Goal: Contribute content

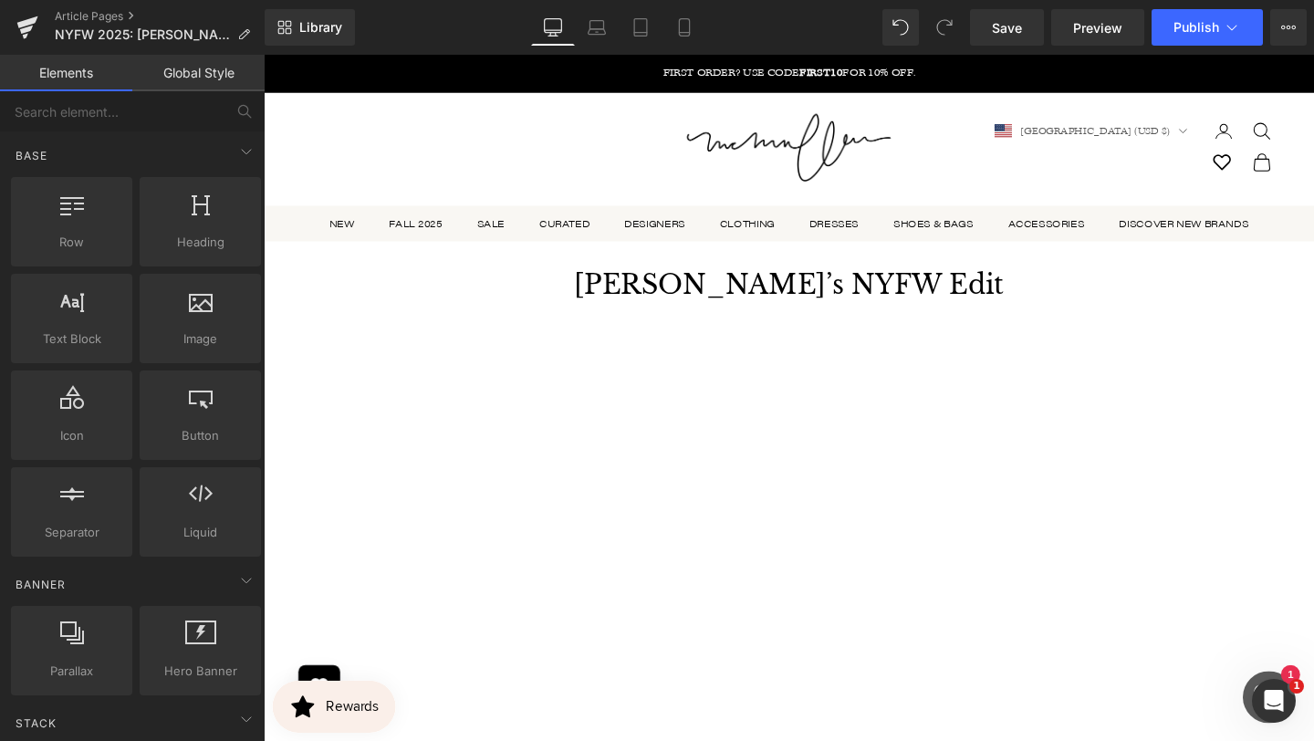
scroll to position [996, 0]
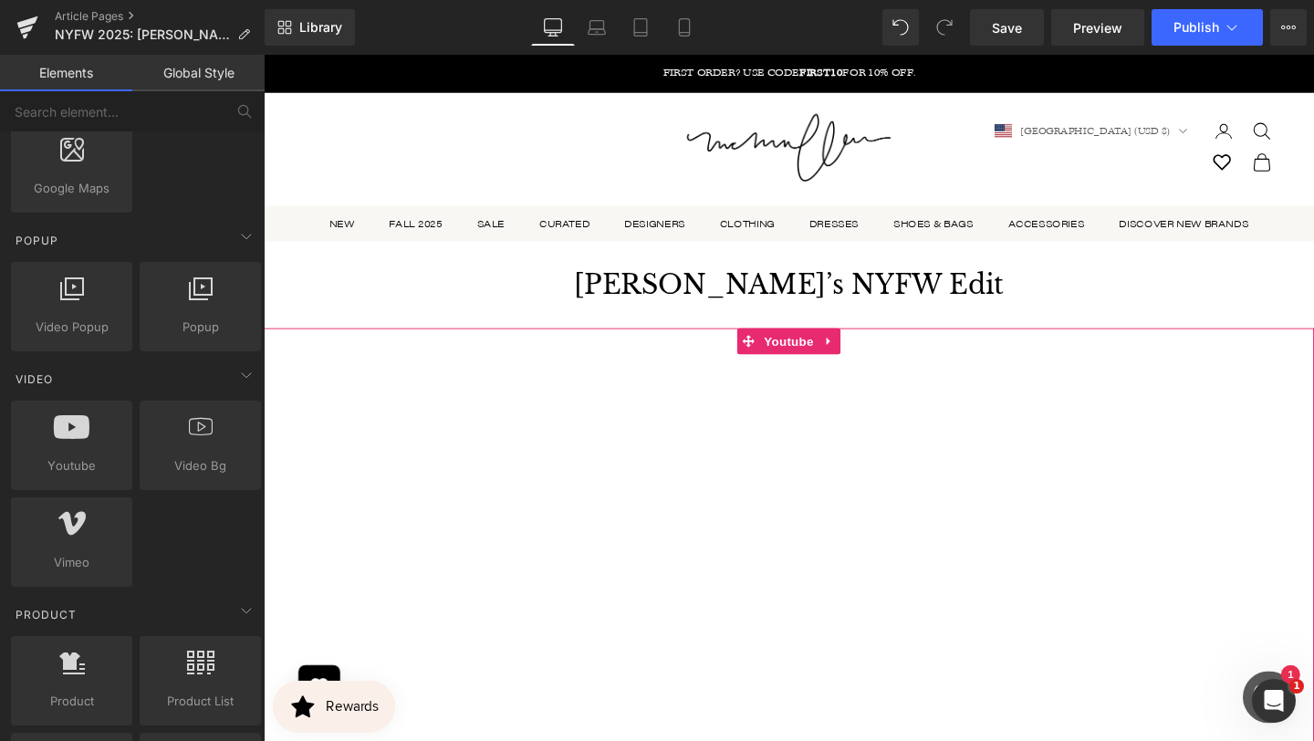
click at [561, 507] on div at bounding box center [816, 653] width 1104 height 622
click at [623, 430] on div at bounding box center [816, 653] width 1104 height 622
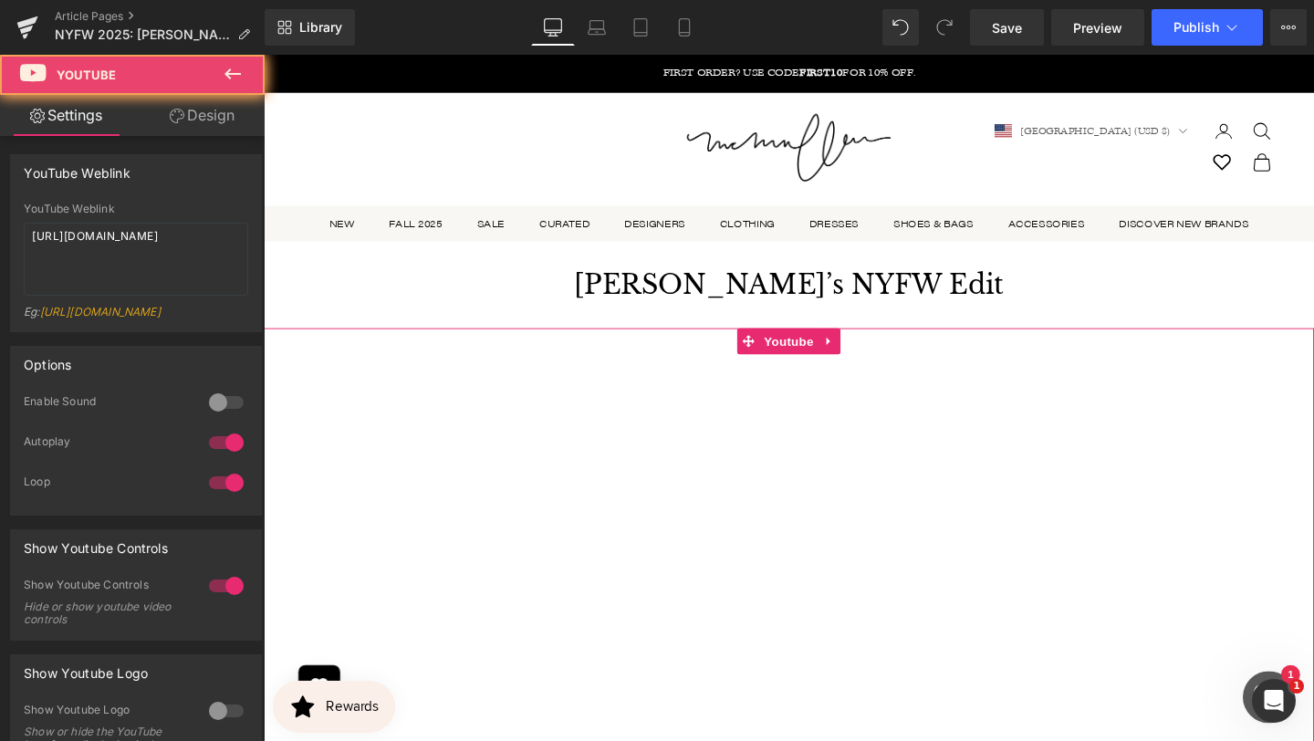
click at [857, 361] on div at bounding box center [816, 653] width 1104 height 622
click at [856, 356] on div at bounding box center [816, 653] width 1104 height 622
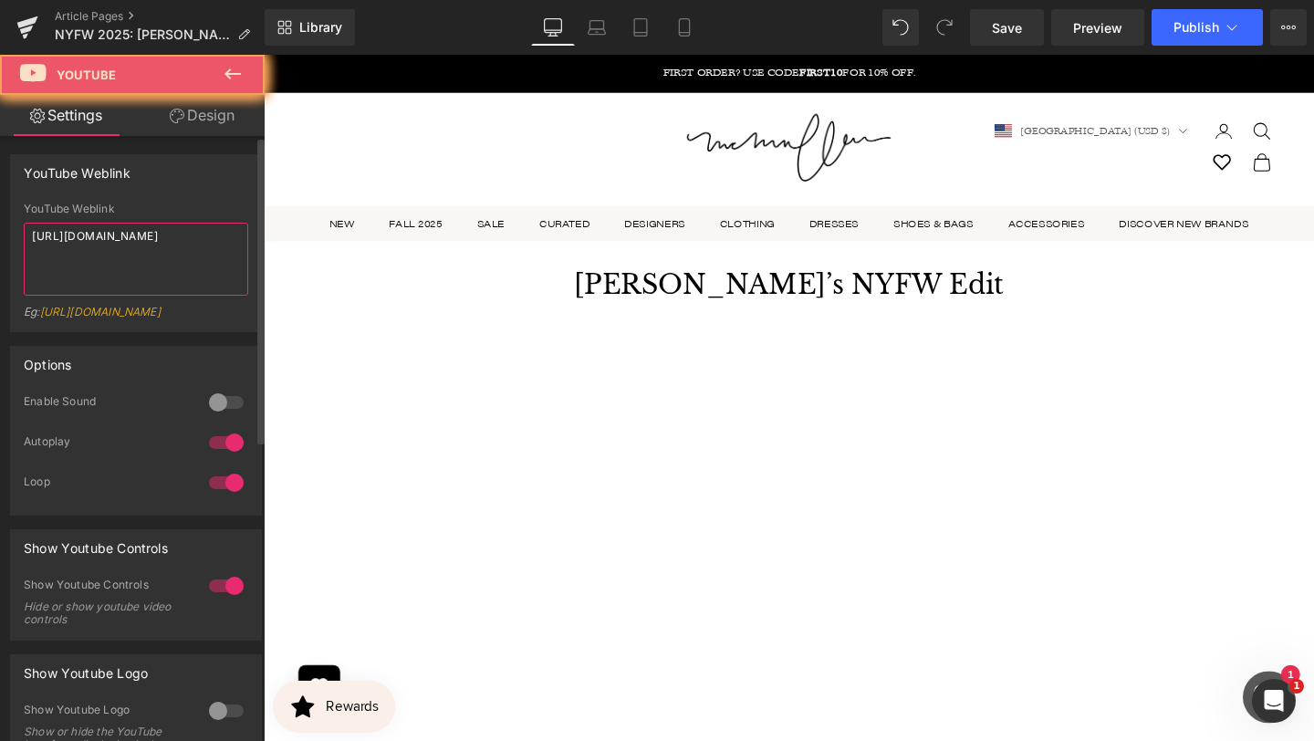
click at [203, 230] on textarea "[URL][DOMAIN_NAME]" at bounding box center [136, 259] width 225 height 73
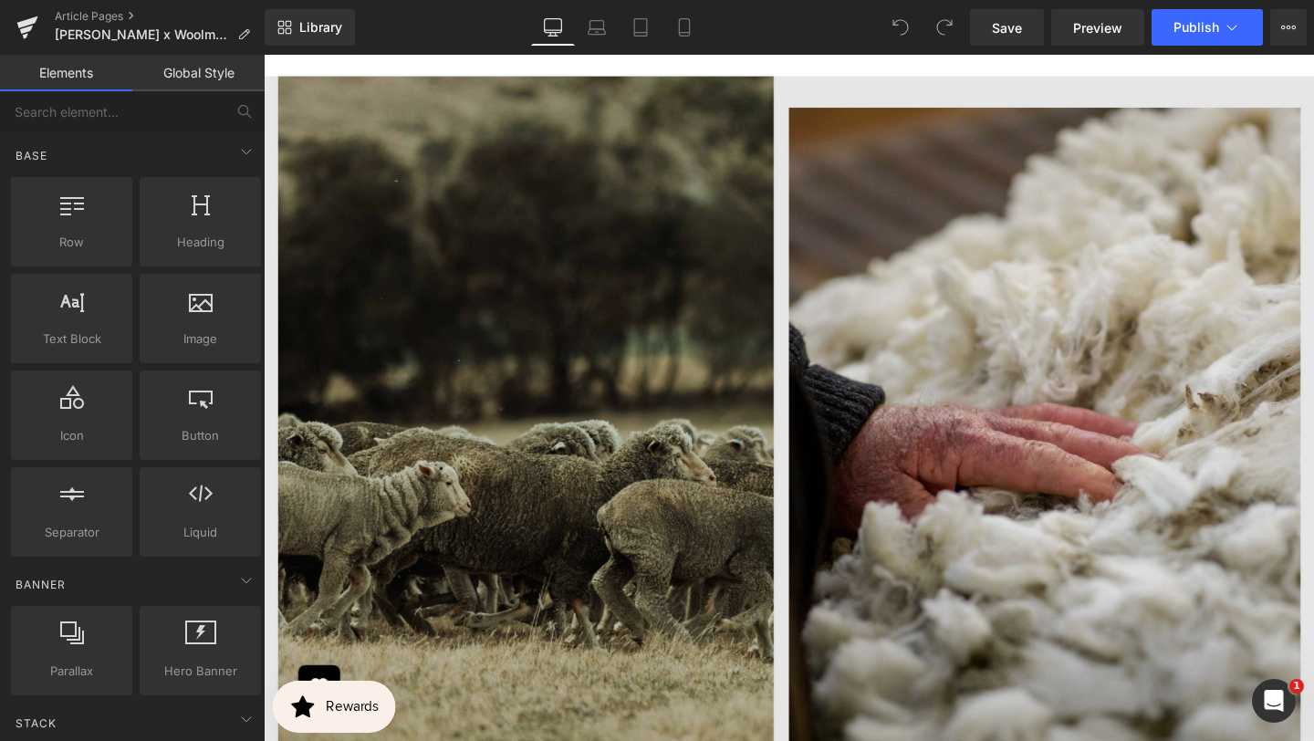
scroll to position [2443, 0]
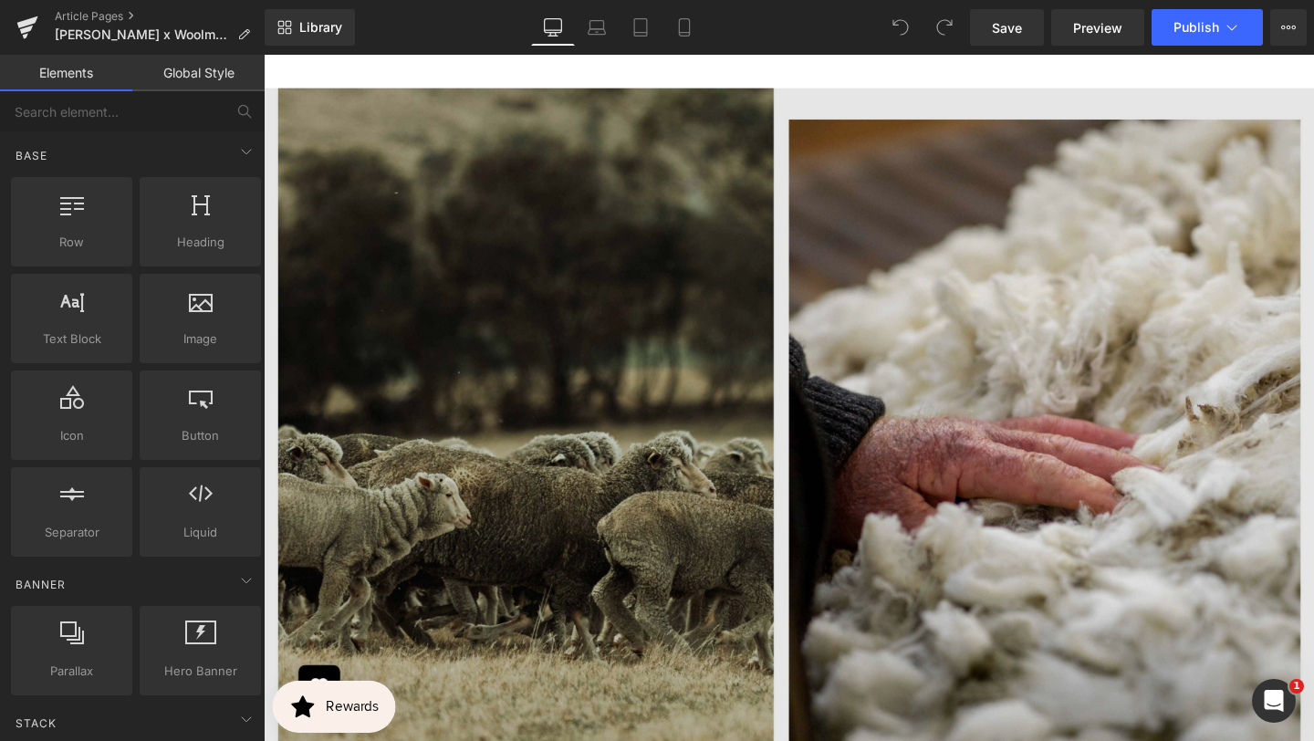
click at [840, 254] on img at bounding box center [816, 503] width 1104 height 829
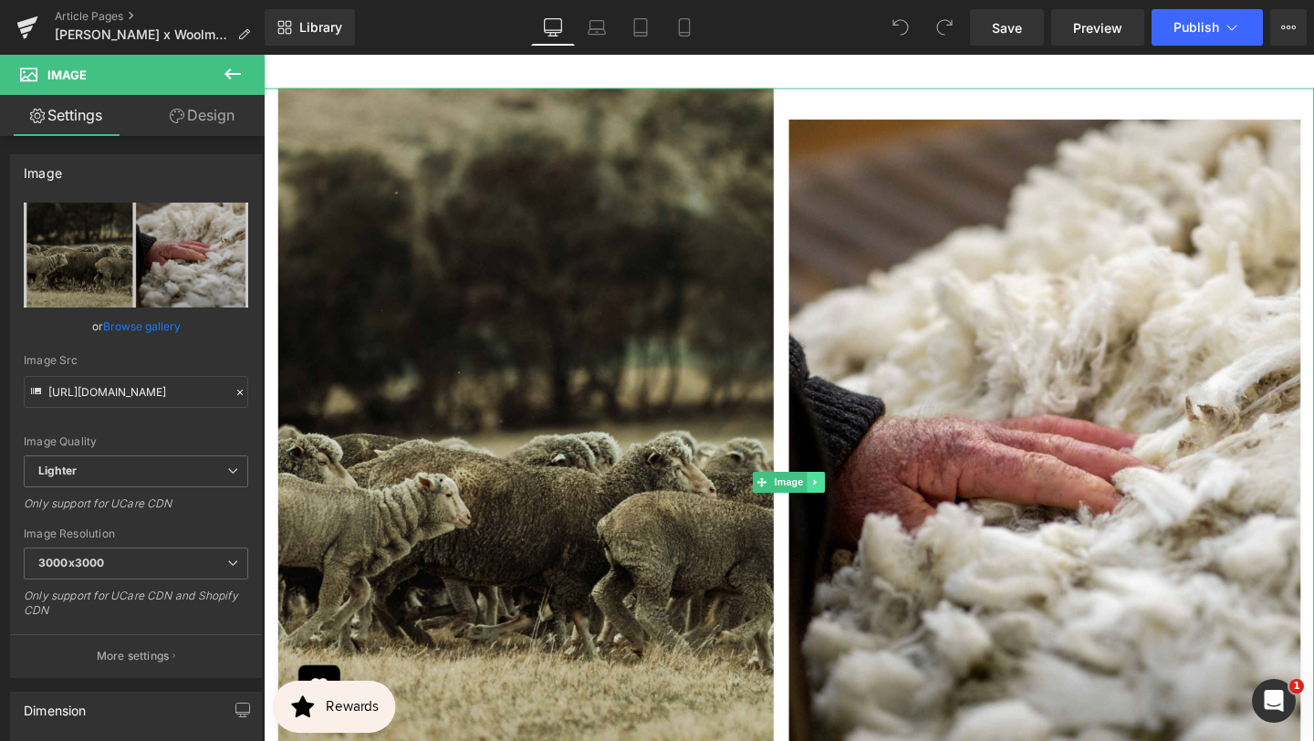
click at [837, 515] on link at bounding box center [844, 504] width 19 height 22
click at [837, 508] on icon at bounding box center [835, 503] width 10 height 10
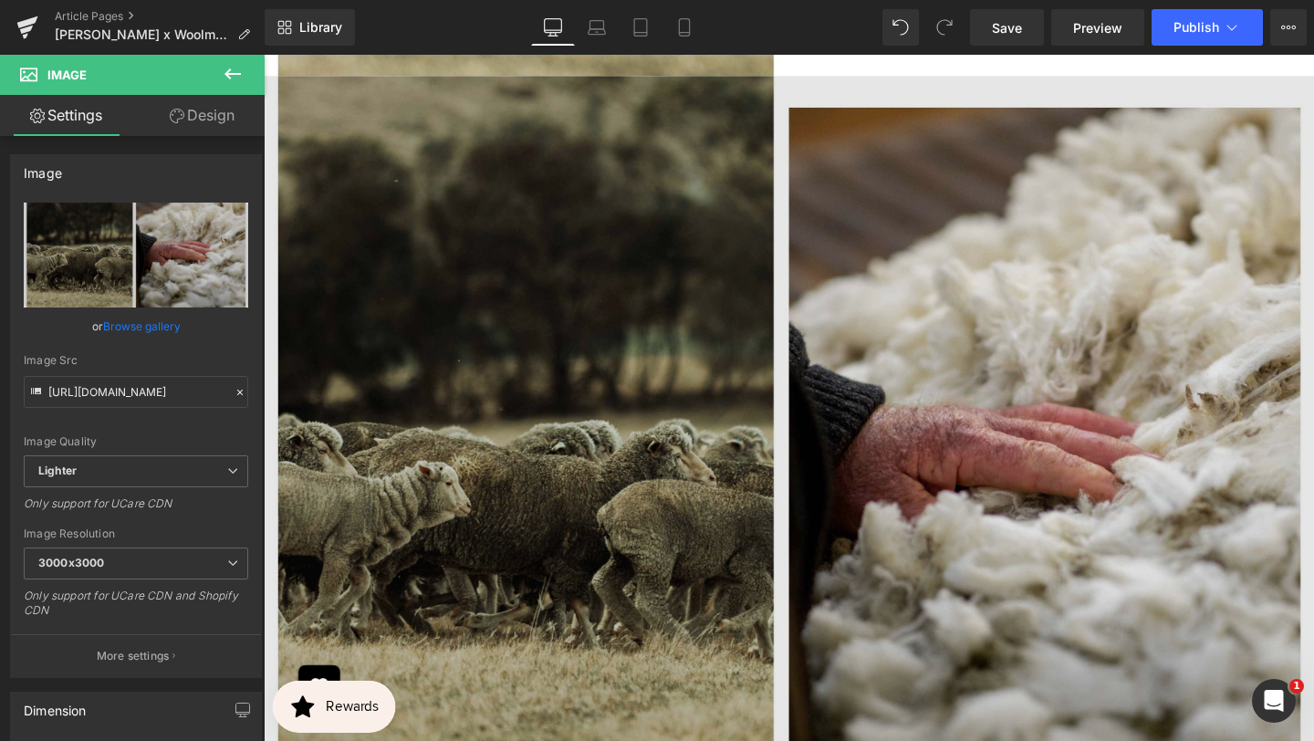
scroll to position [3288, 0]
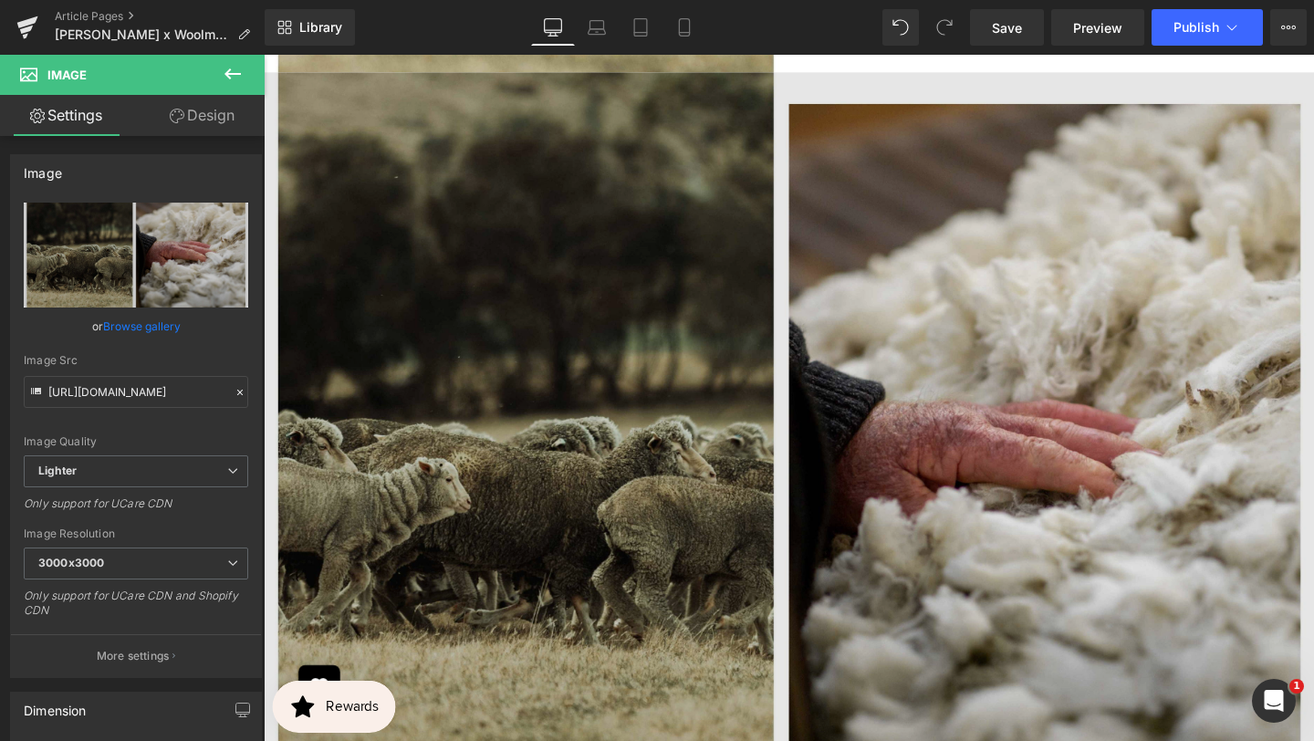
click at [821, 523] on img at bounding box center [816, 487] width 1104 height 829
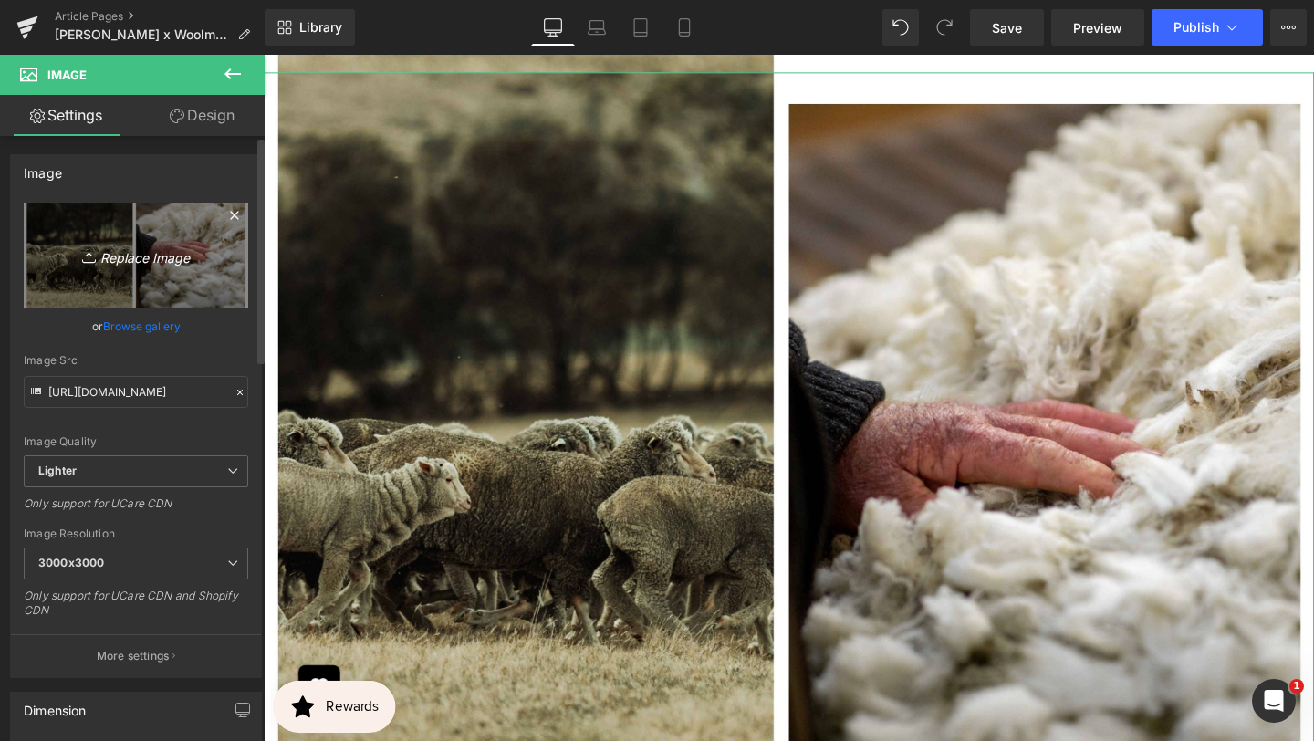
click at [150, 247] on icon "Replace Image" at bounding box center [136, 255] width 146 height 23
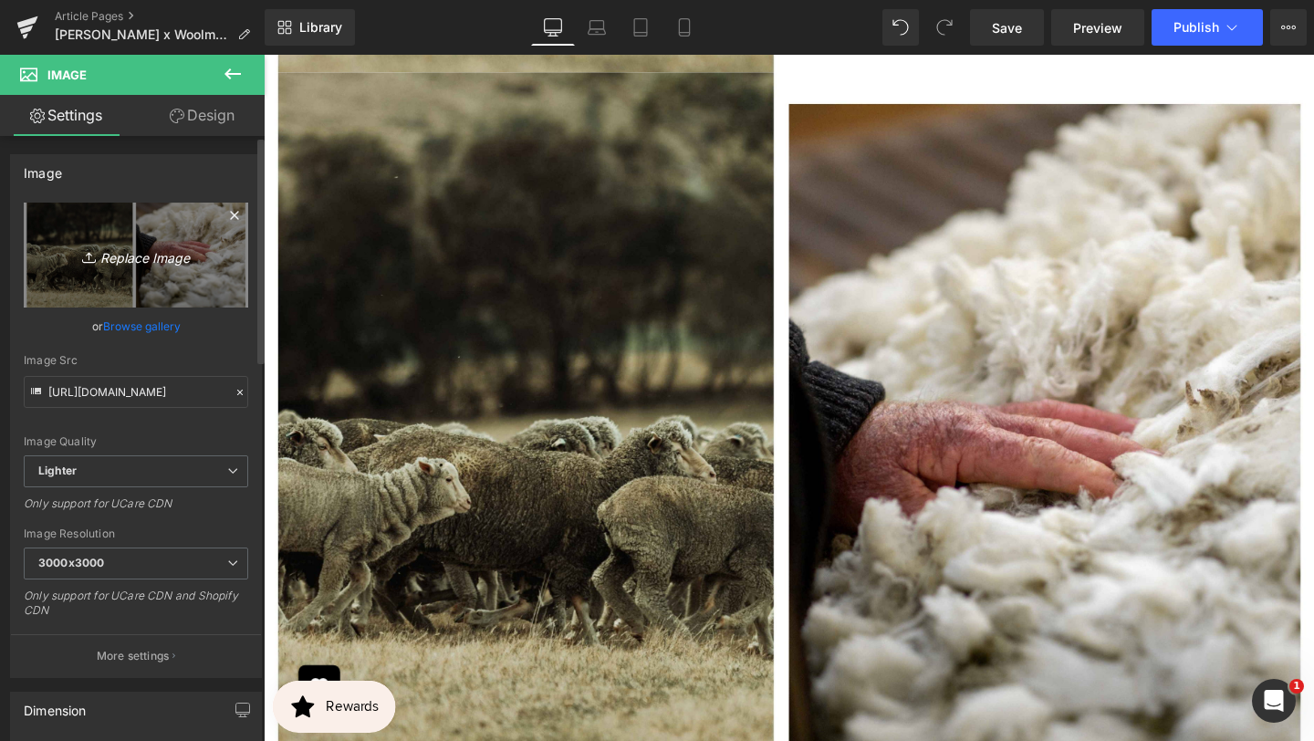
type input "C:\fakepath\11.jpg"
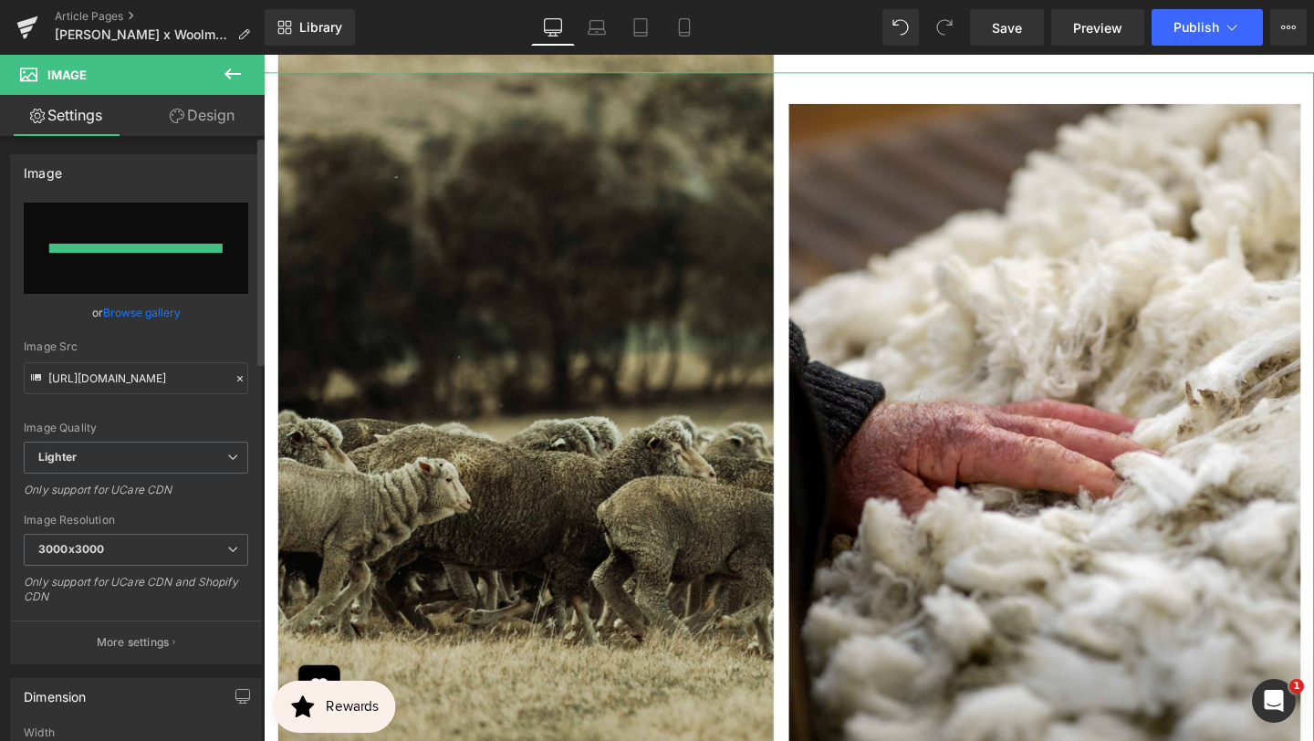
type input "https://ucarecdn.com/b585775e-73bb-4c80-a1d2-b6c876e60c8b/-/format/auto/-/previ…"
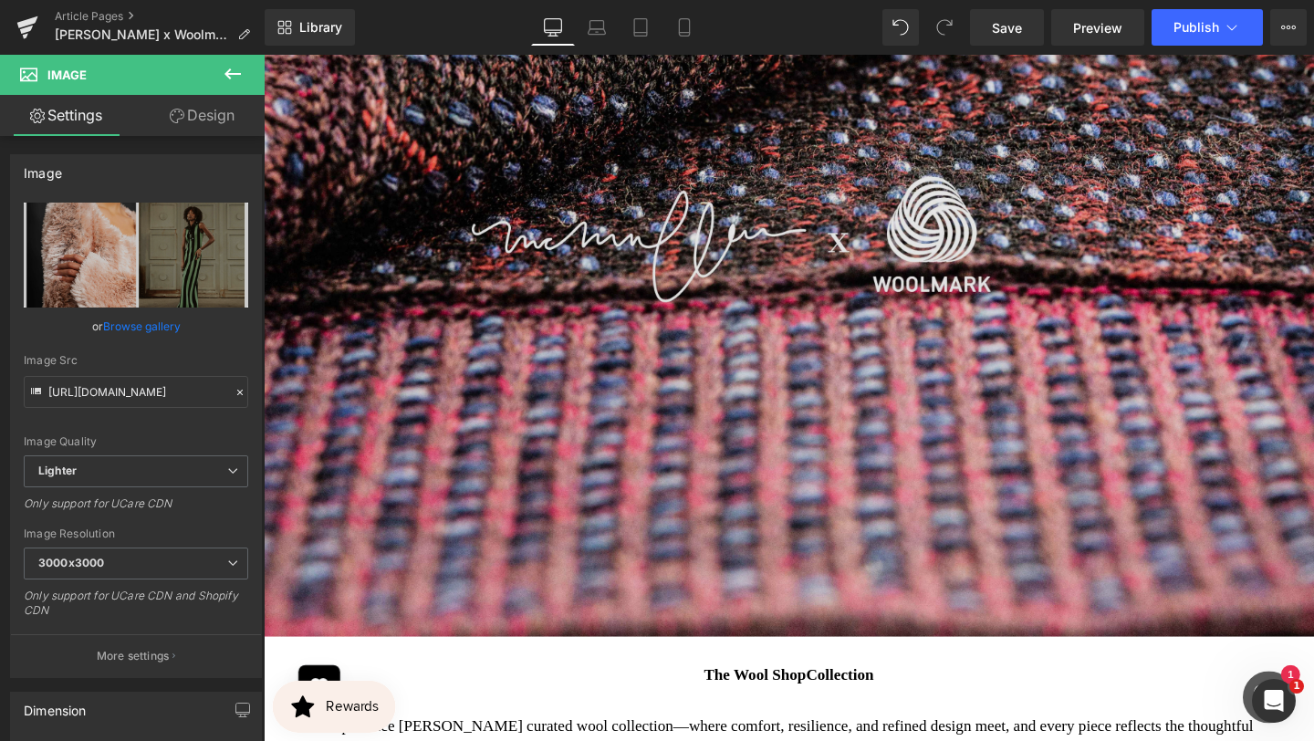
scroll to position [4446, 0]
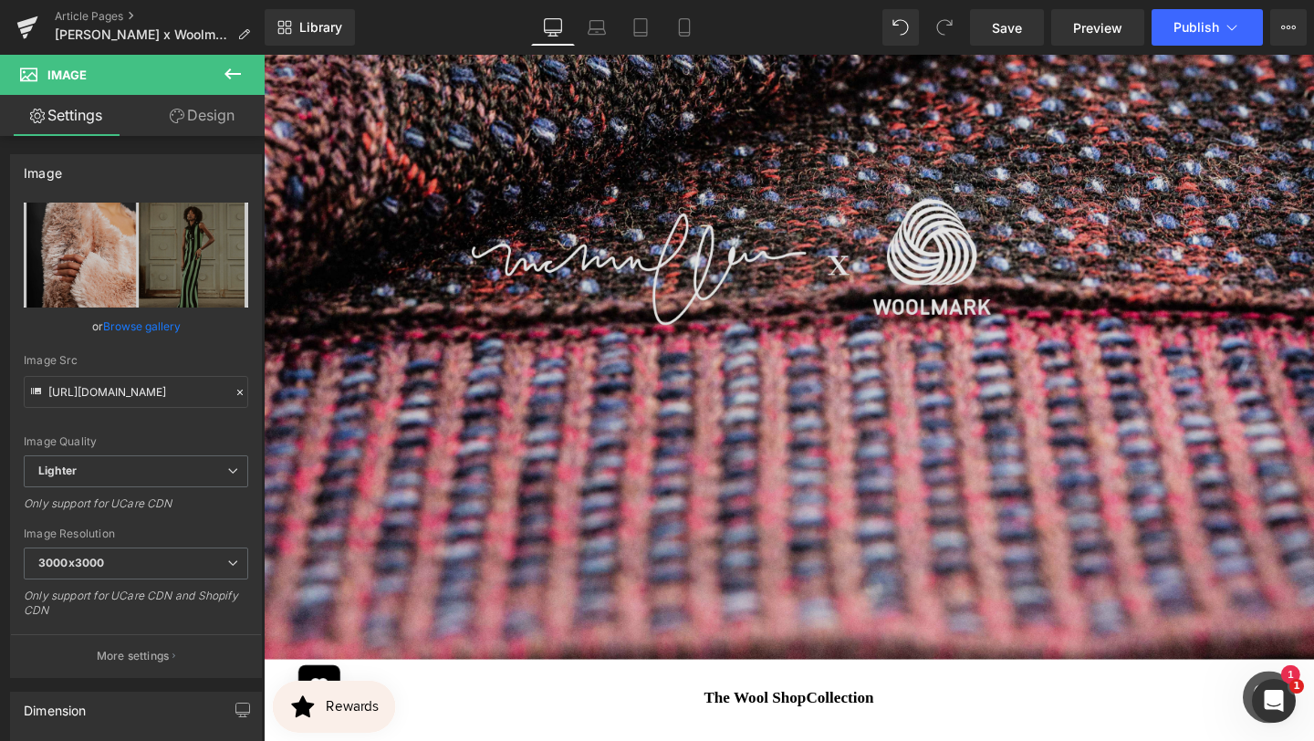
click at [915, 307] on img at bounding box center [816, 275] width 1104 height 829
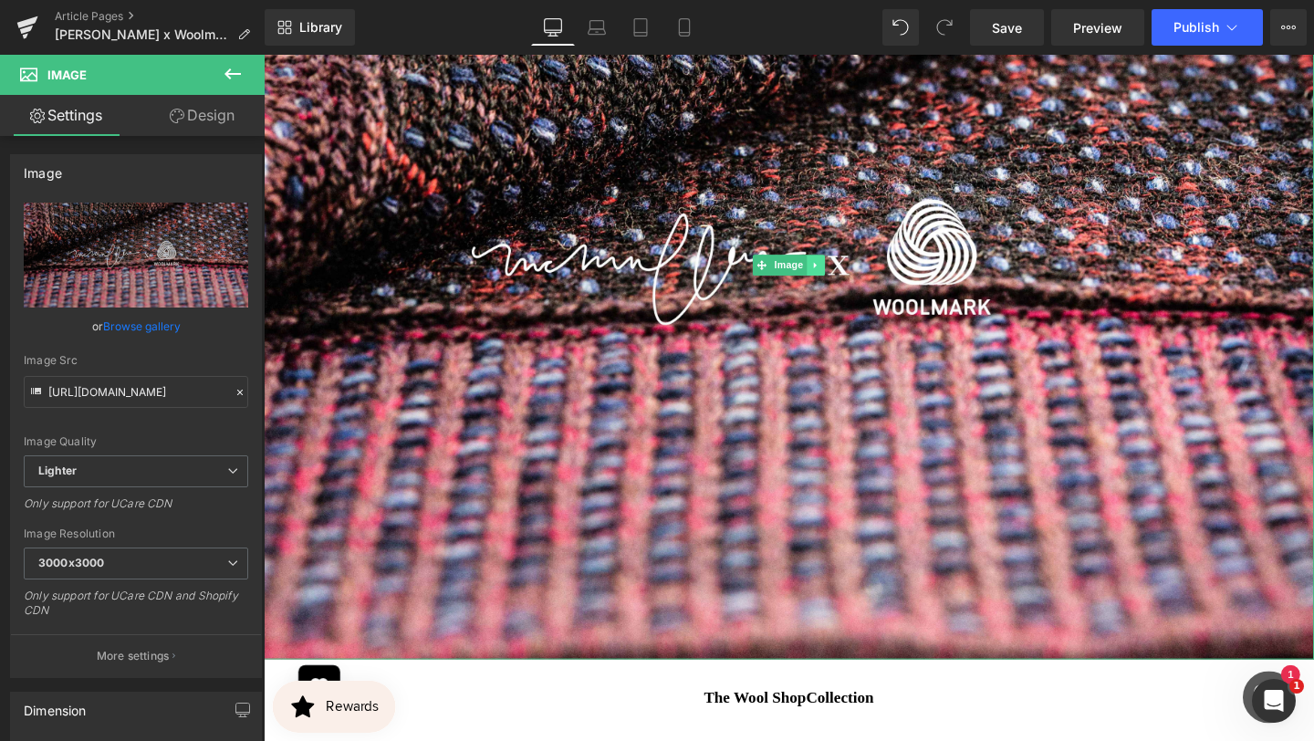
click at [845, 281] on icon at bounding box center [845, 275] width 10 height 11
click at [834, 280] on icon at bounding box center [835, 275] width 10 height 10
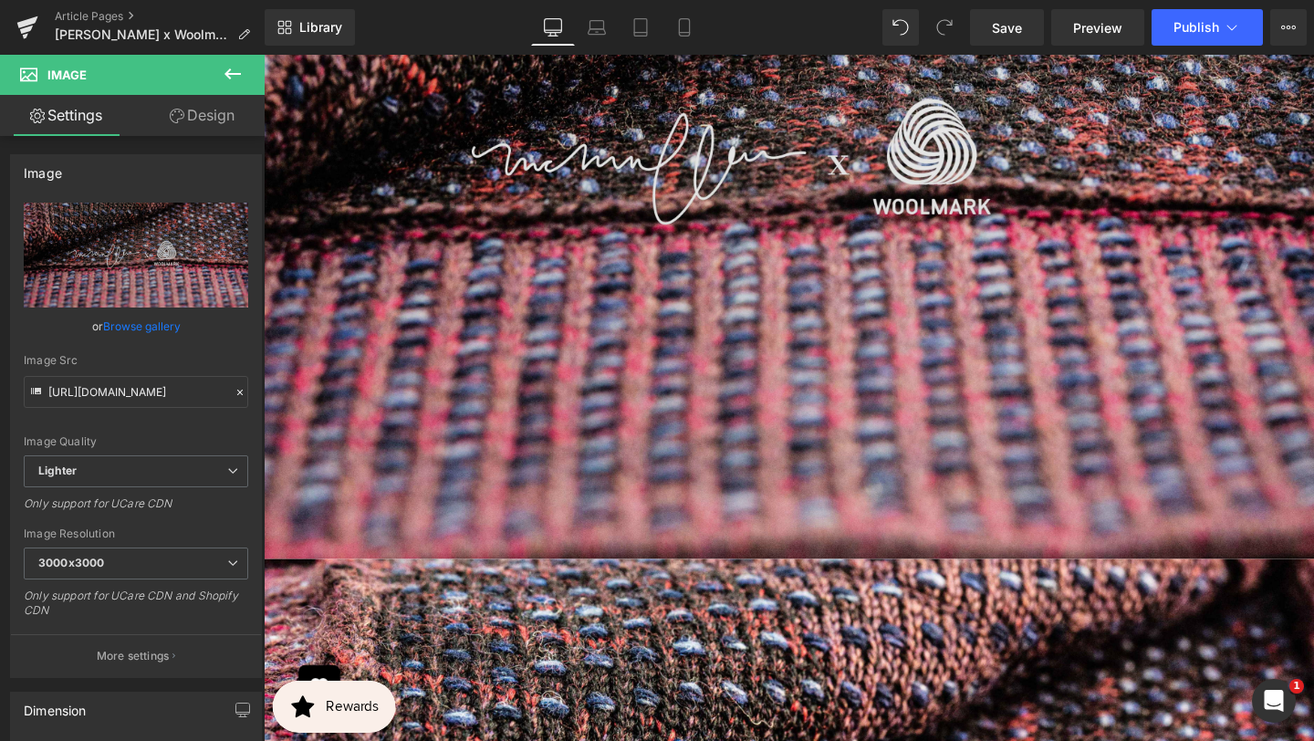
scroll to position [4547, 0]
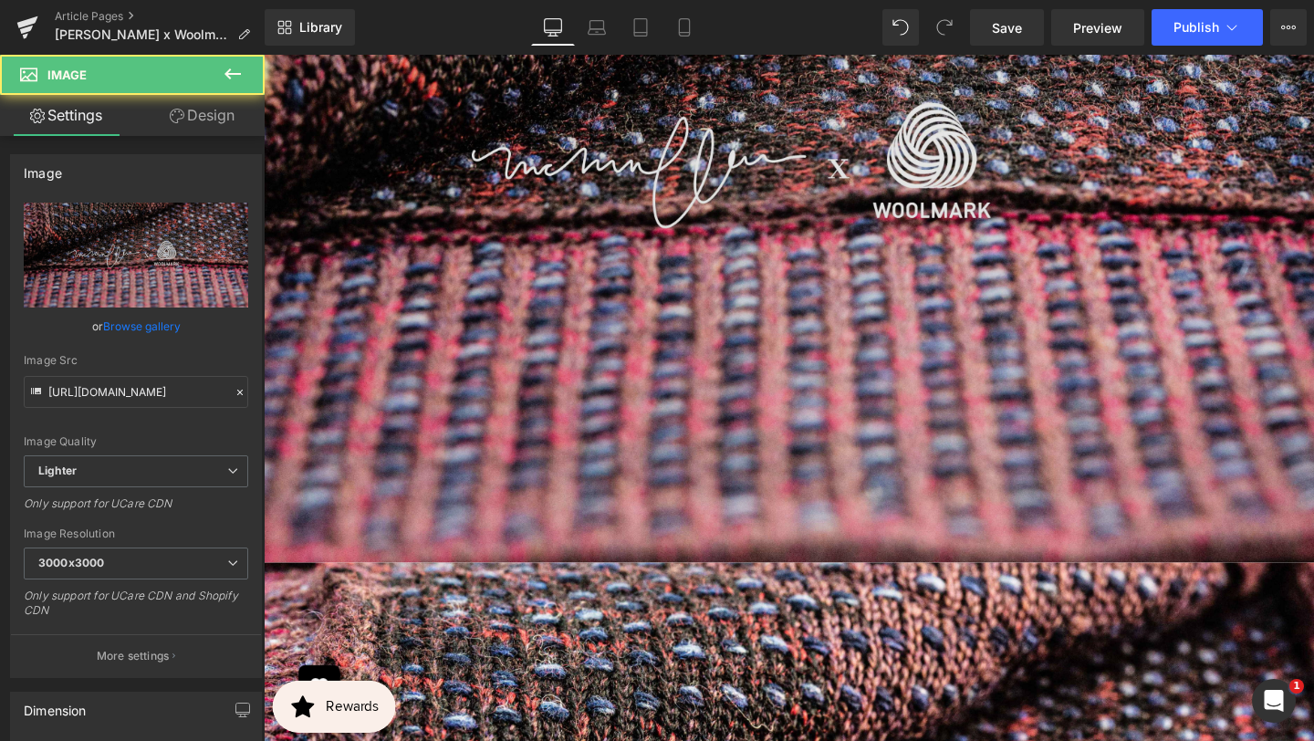
click at [820, 258] on div "Image" at bounding box center [816, 174] width 1104 height 829
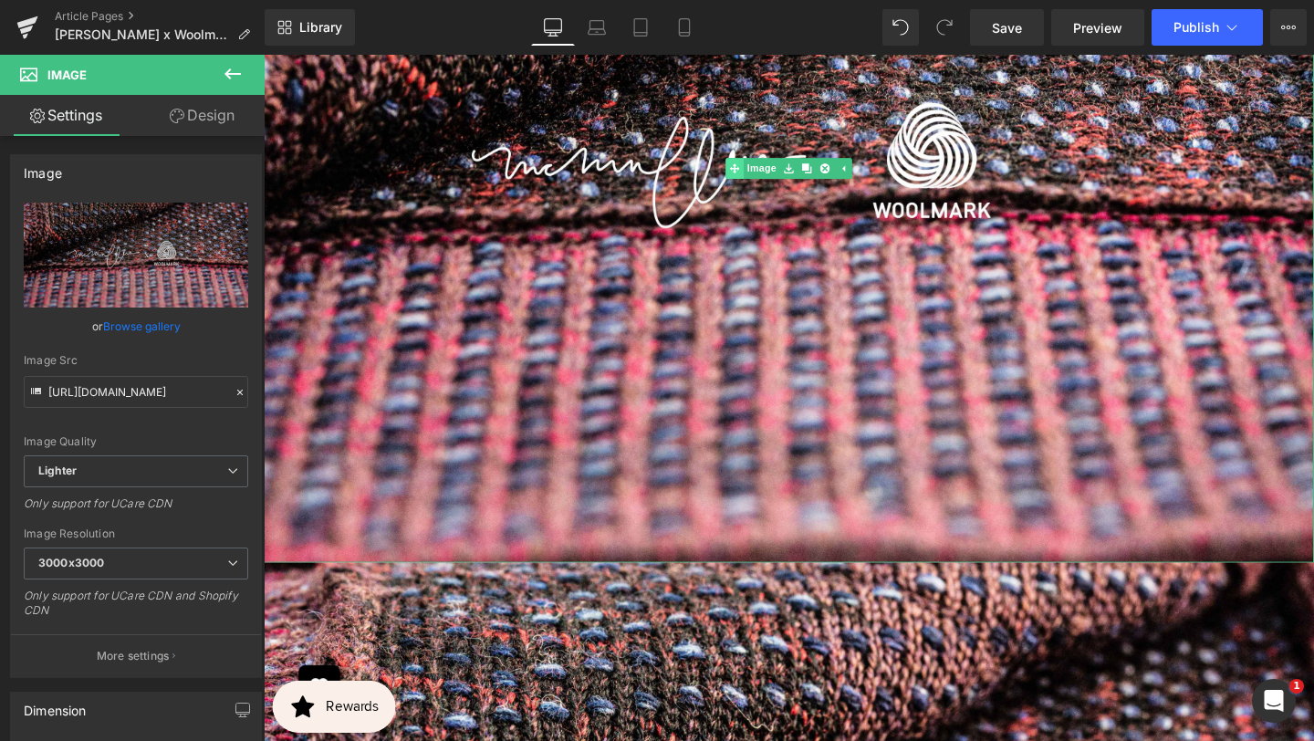
click at [778, 185] on link "Image" at bounding box center [777, 174] width 57 height 22
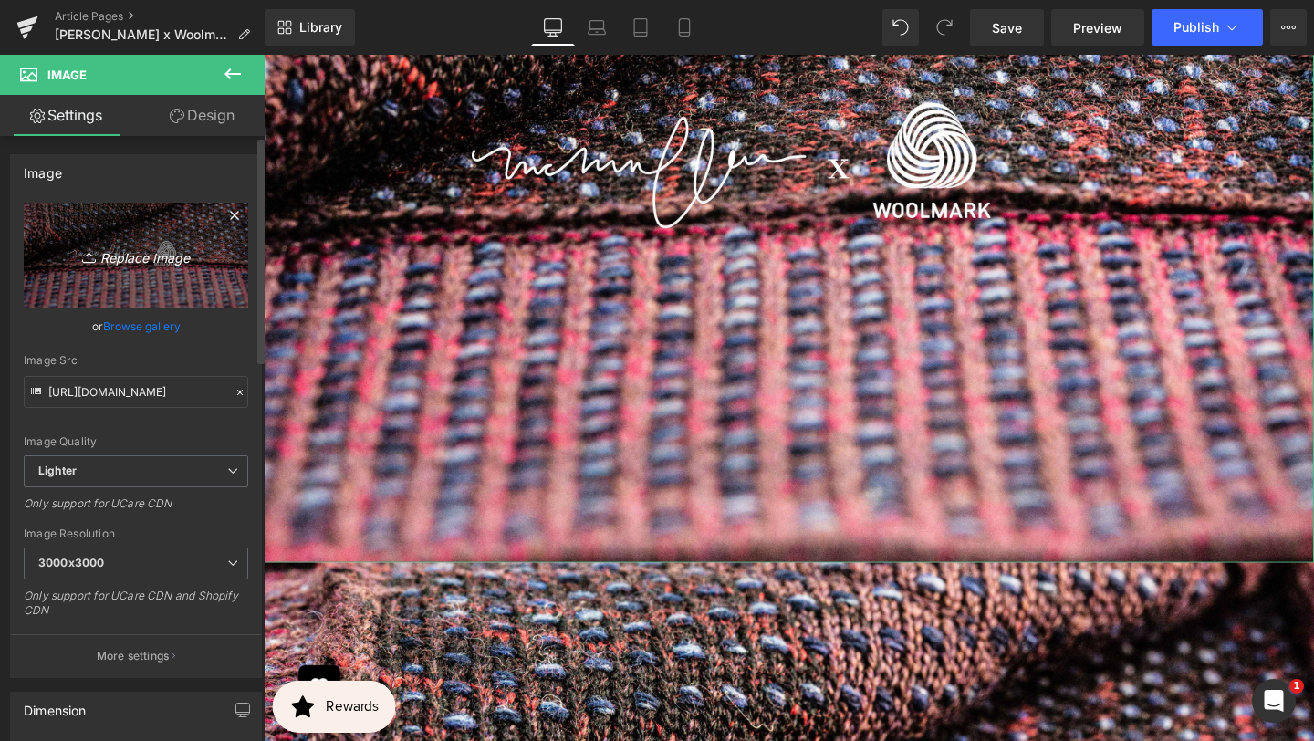
click at [79, 269] on link "Replace Image" at bounding box center [136, 255] width 225 height 105
type input "C:\fakepath\12.jpg"
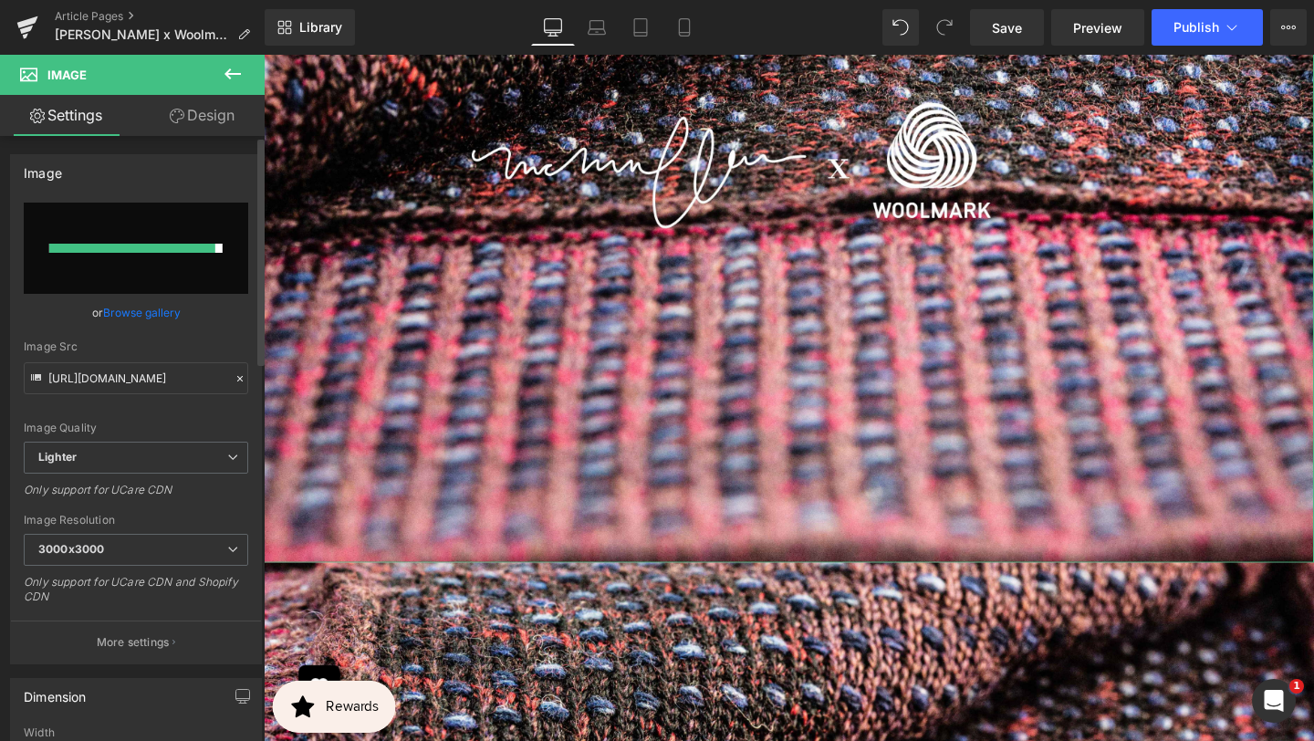
type input "https://ucarecdn.com/16b1251a-85f8-475f-8f61-56be21d5a4f5/-/format/auto/-/previ…"
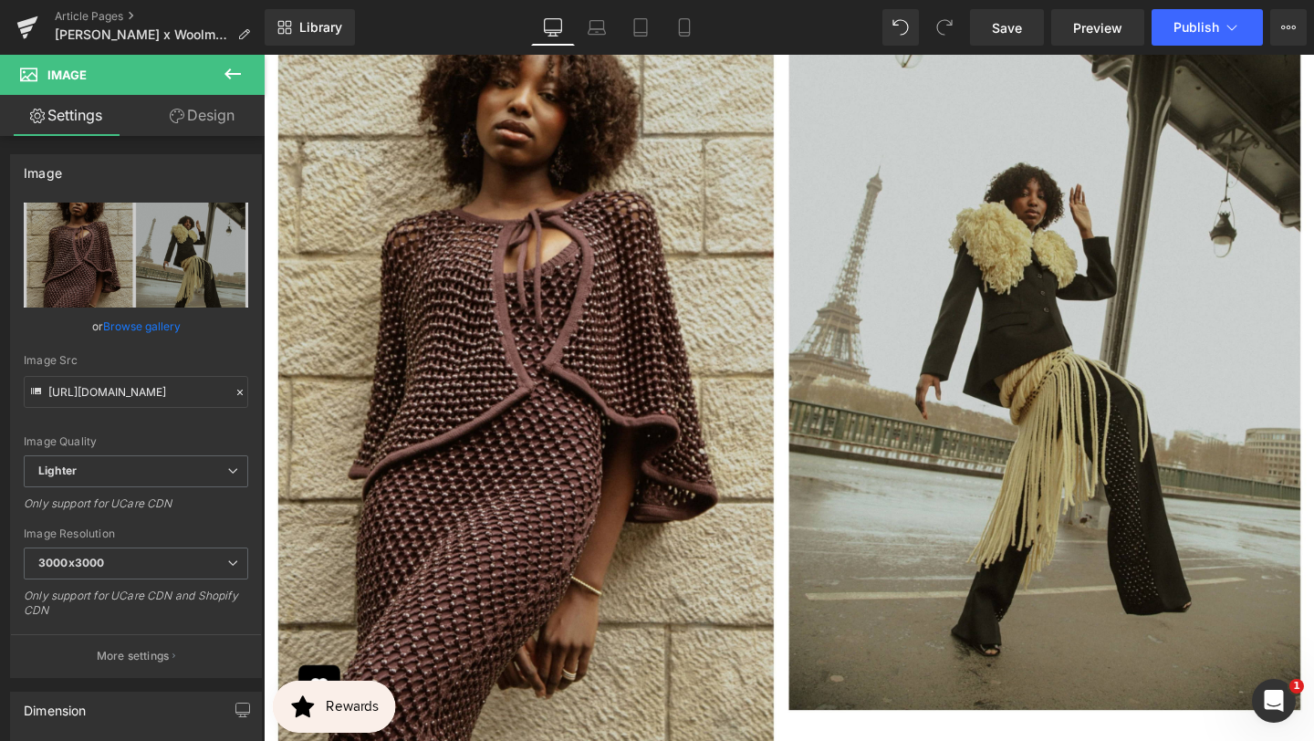
scroll to position [4760, 0]
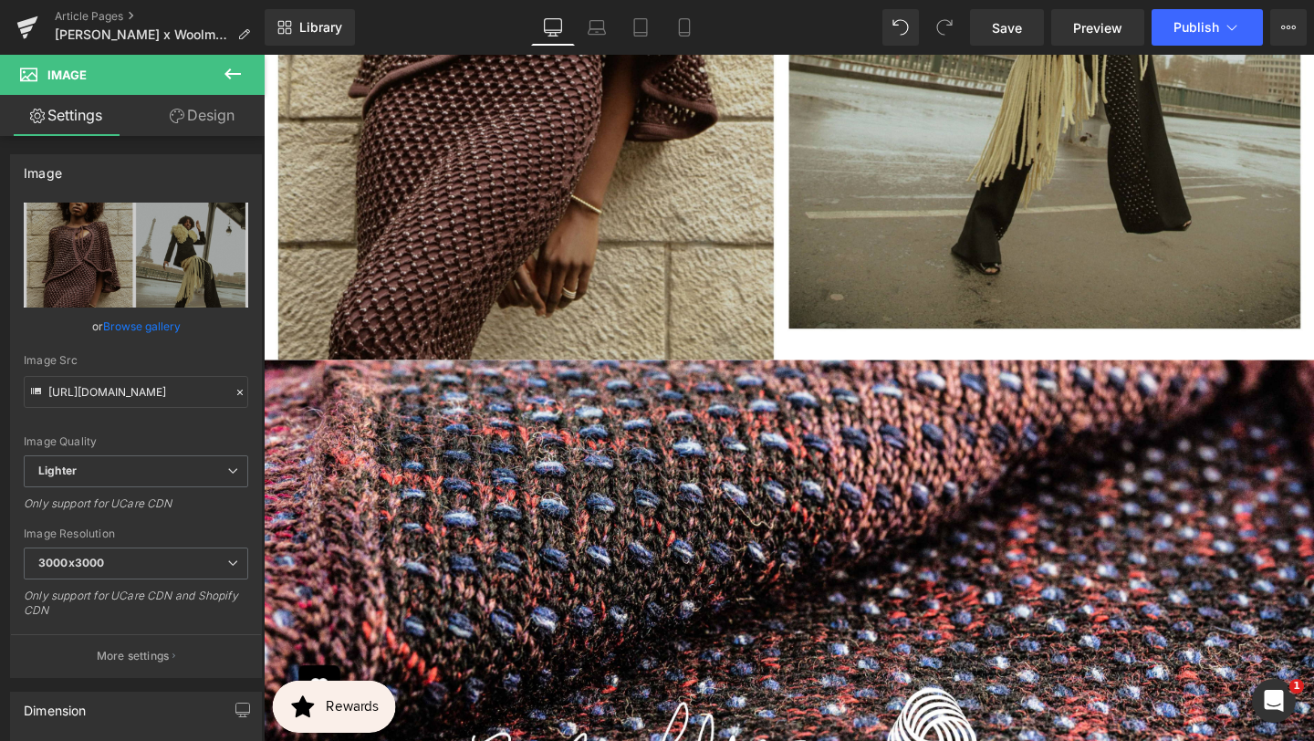
click at [223, 79] on icon at bounding box center [233, 74] width 22 height 22
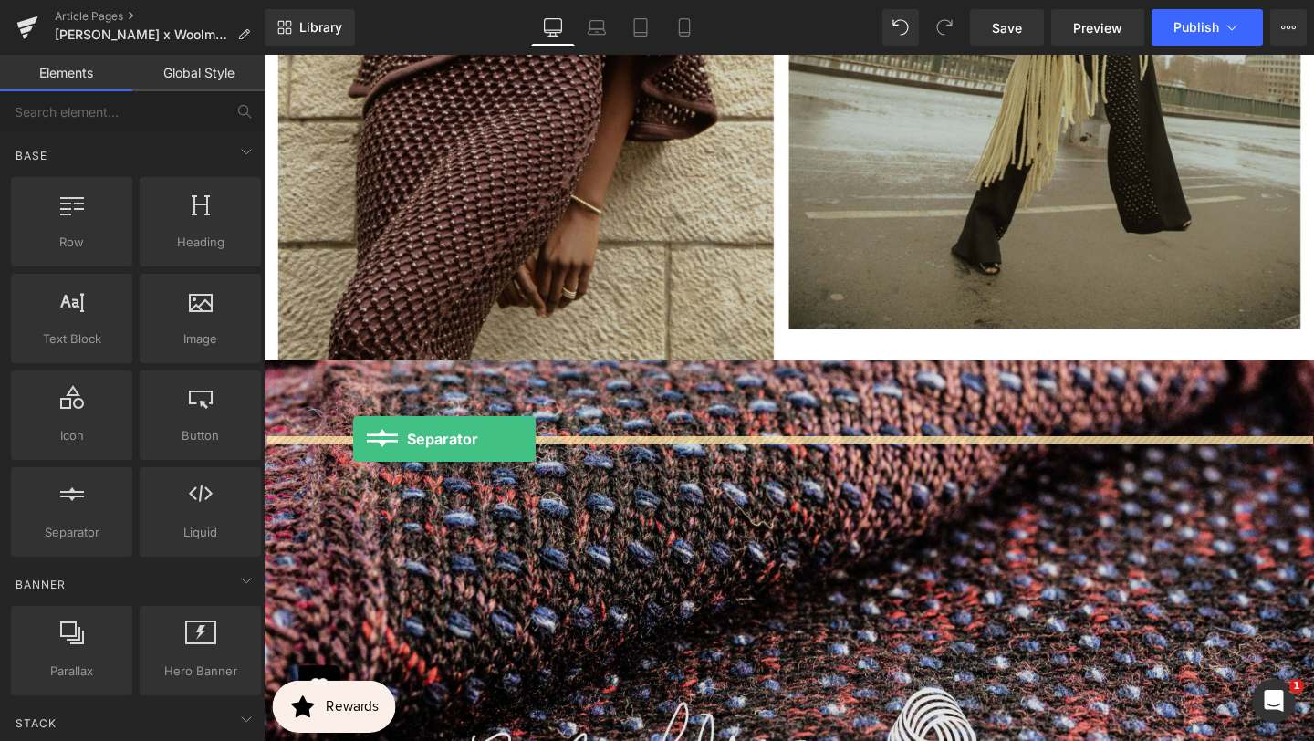
drag, startPoint x: 358, startPoint y: 559, endPoint x: 357, endPoint y: 459, distance: 99.5
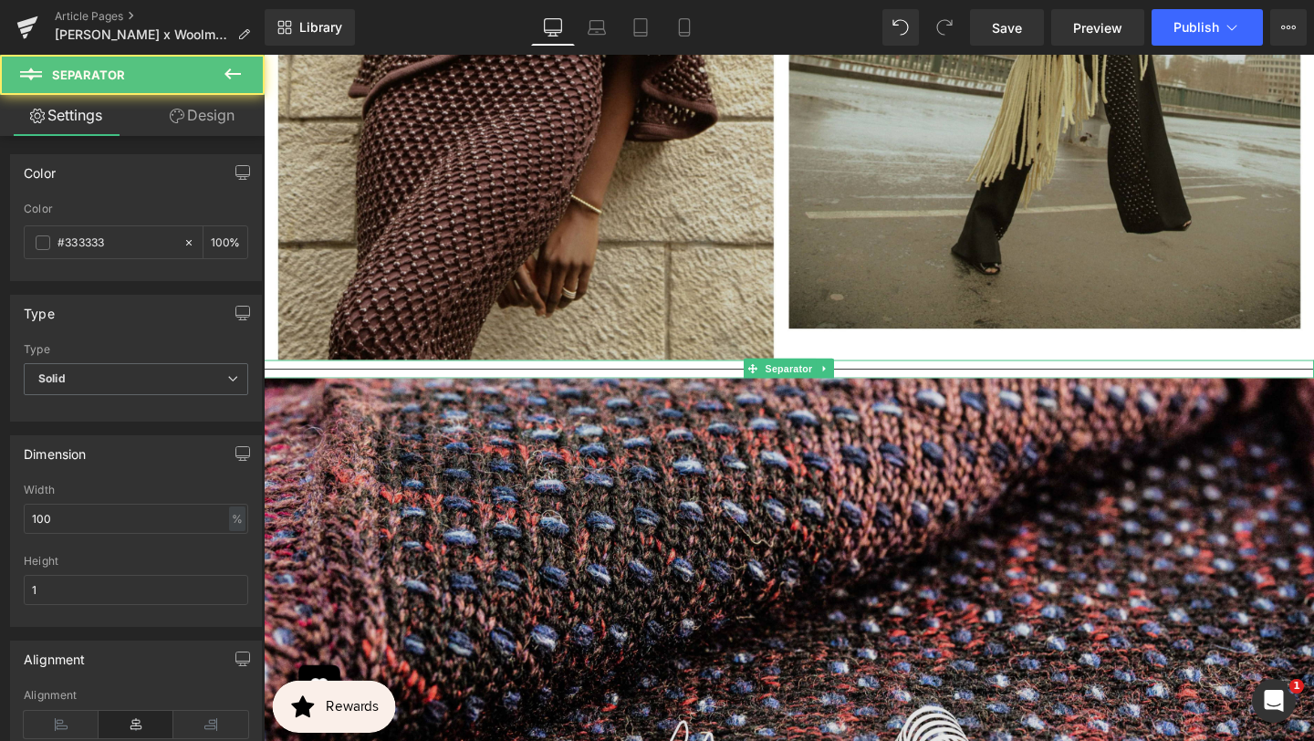
click at [354, 395] on div at bounding box center [816, 385] width 1104 height 19
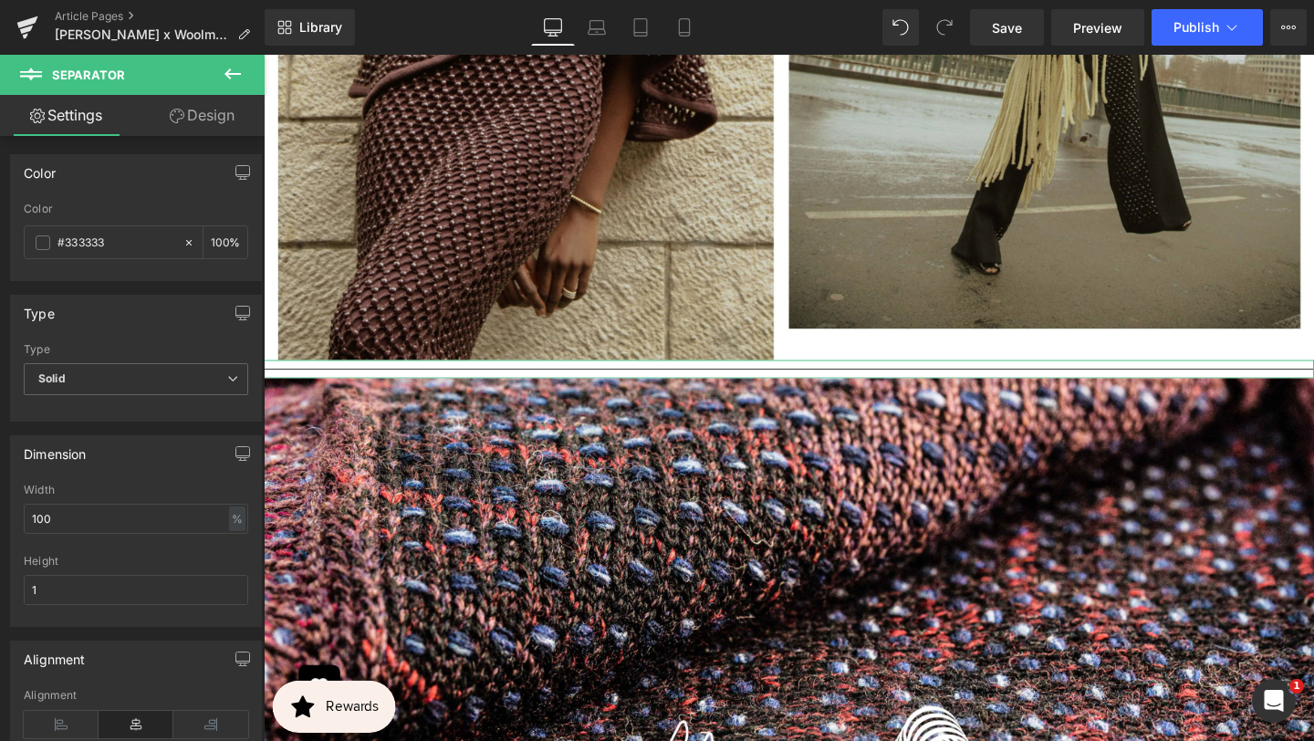
click at [189, 125] on link "Design" at bounding box center [202, 115] width 132 height 41
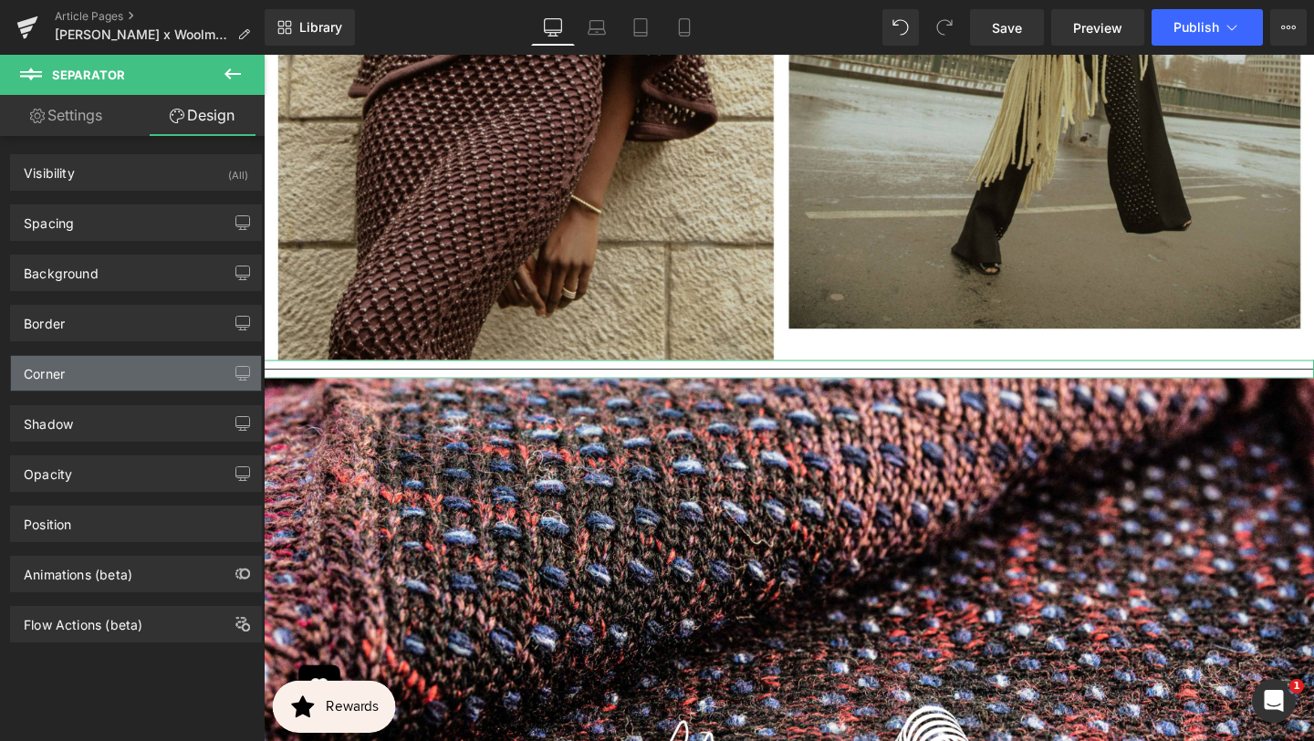
type input "#333333"
type input "100"
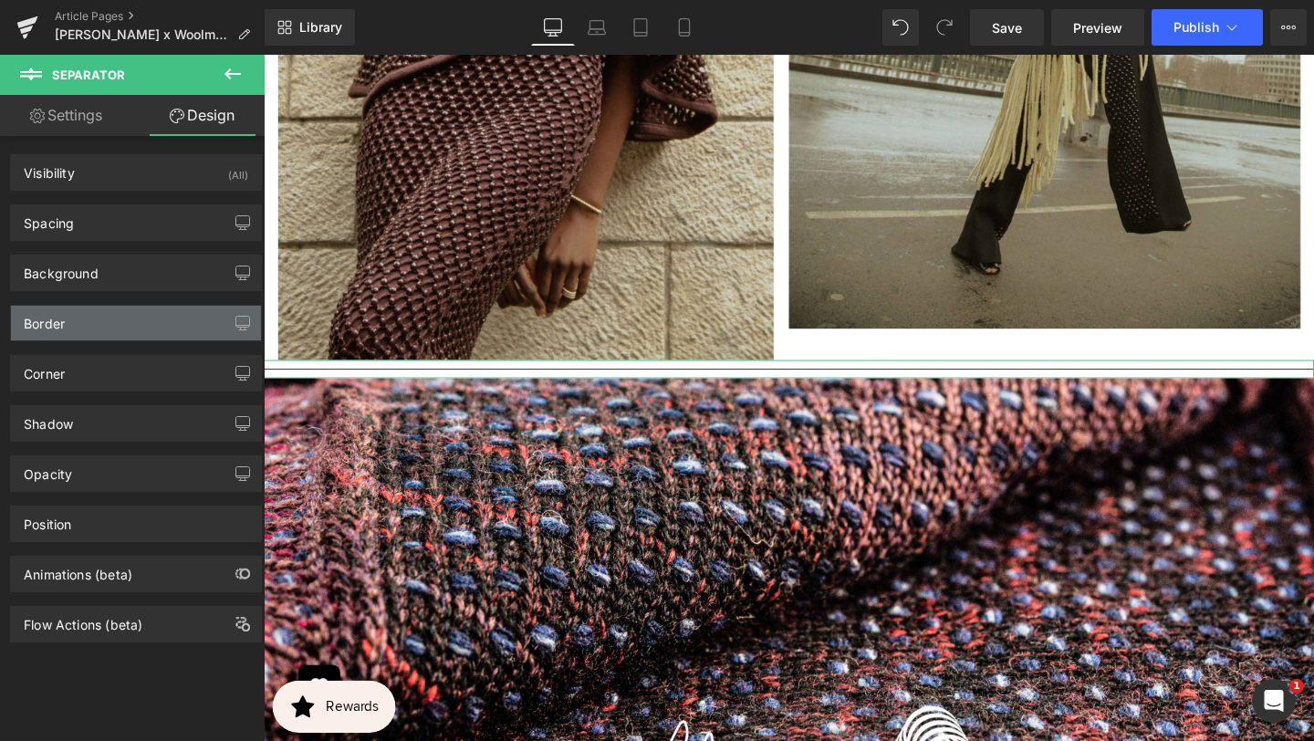
click at [137, 339] on div "Border" at bounding box center [136, 323] width 250 height 35
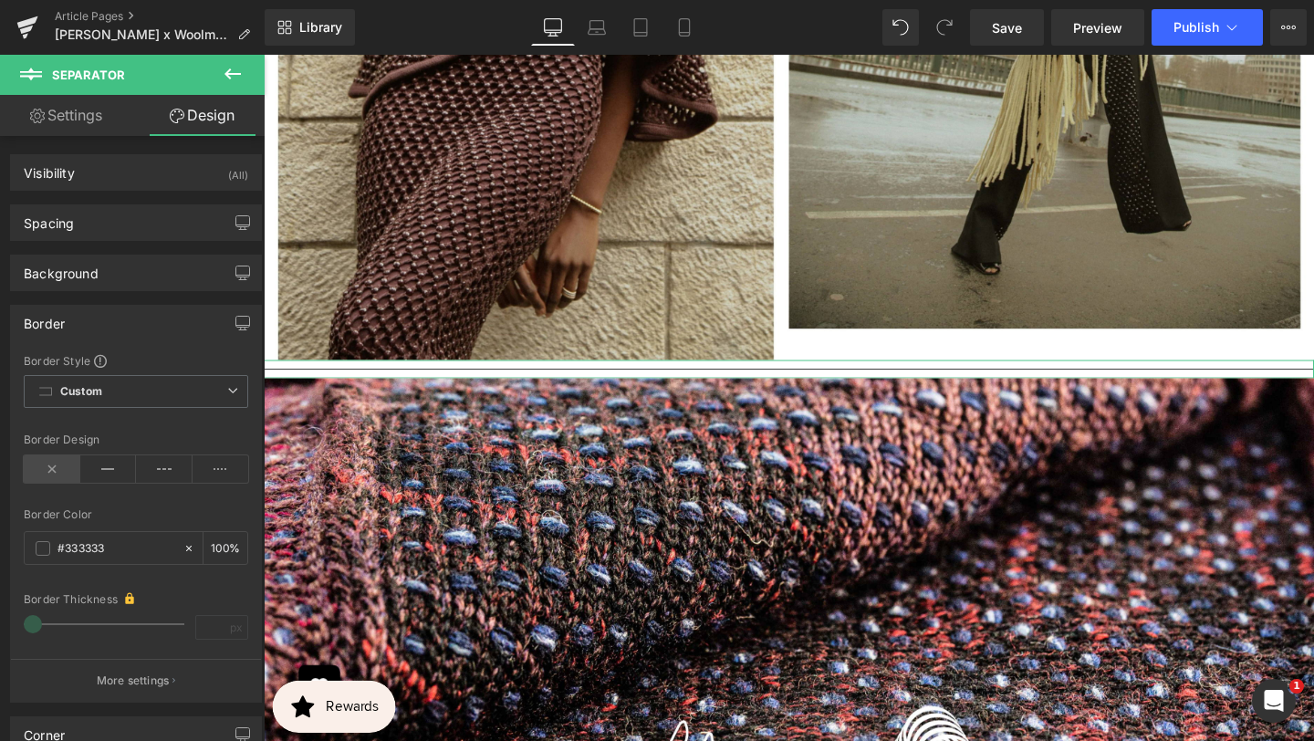
click at [53, 467] on icon at bounding box center [52, 468] width 57 height 27
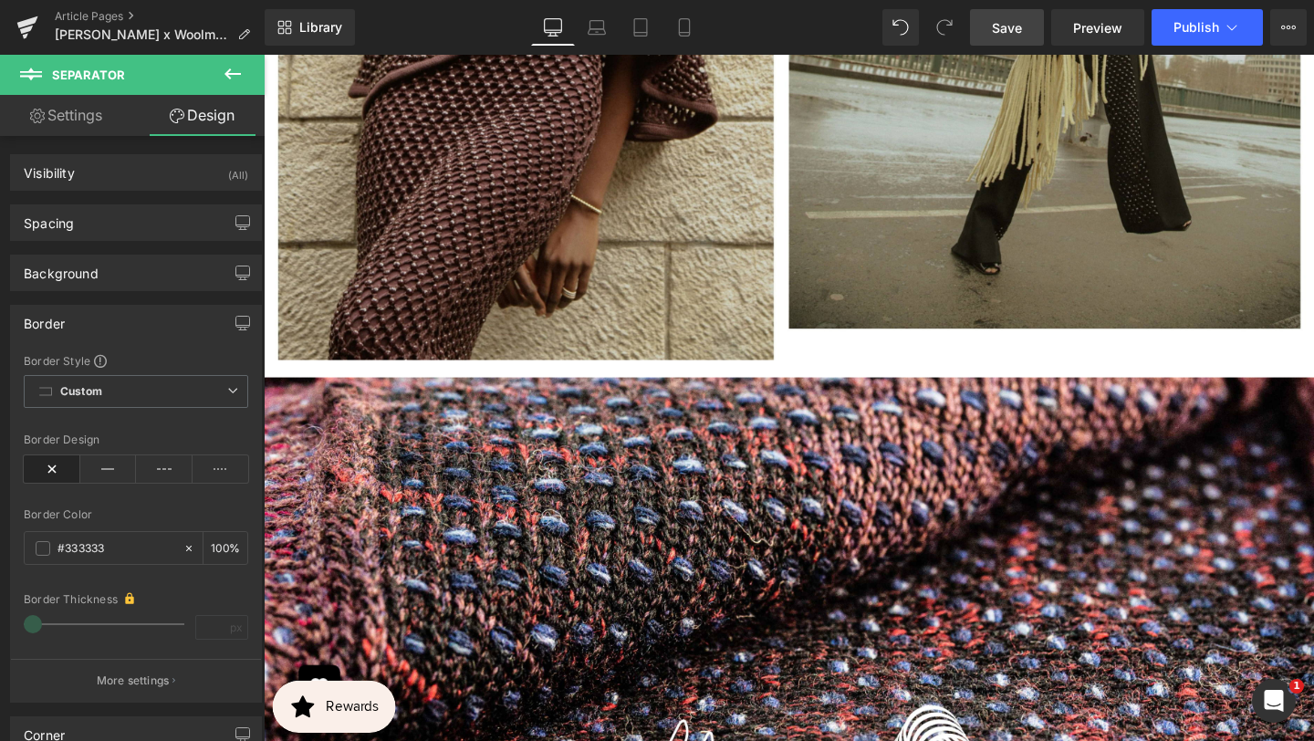
click at [1026, 21] on link "Save" at bounding box center [1007, 27] width 74 height 37
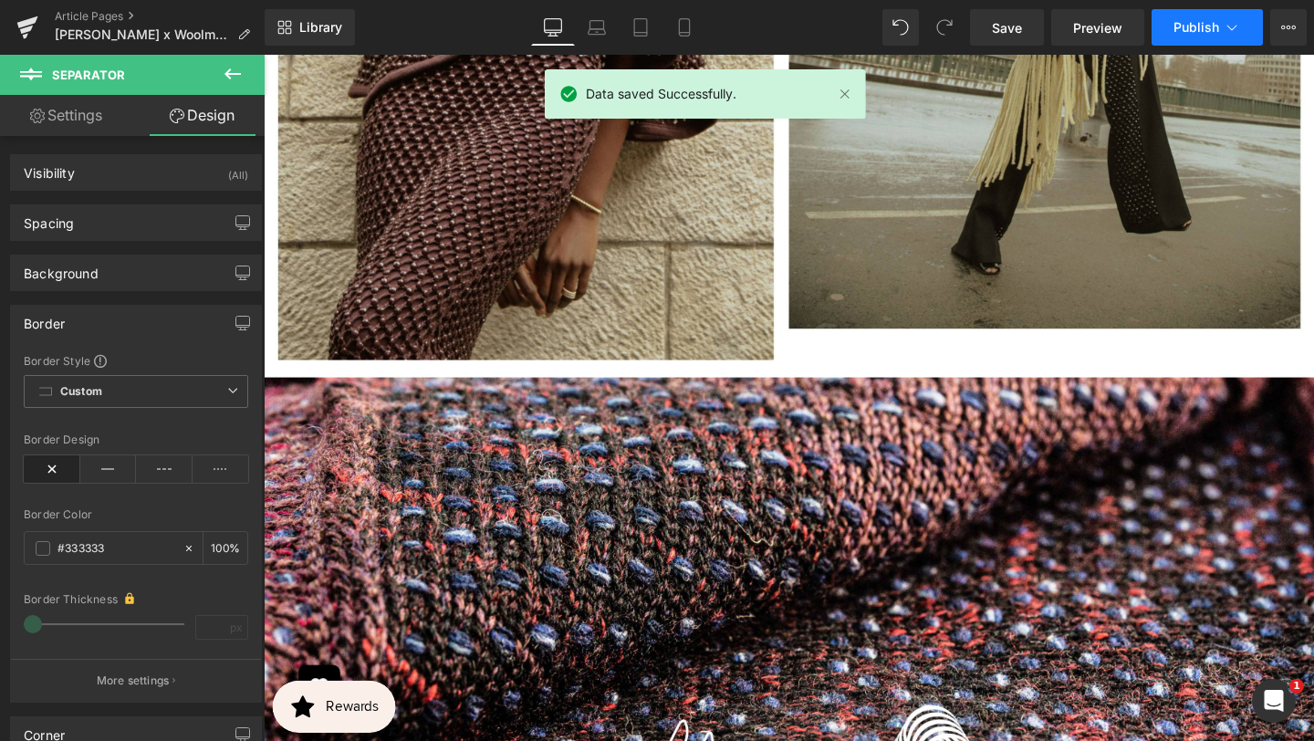
click at [1236, 19] on icon at bounding box center [1232, 27] width 18 height 18
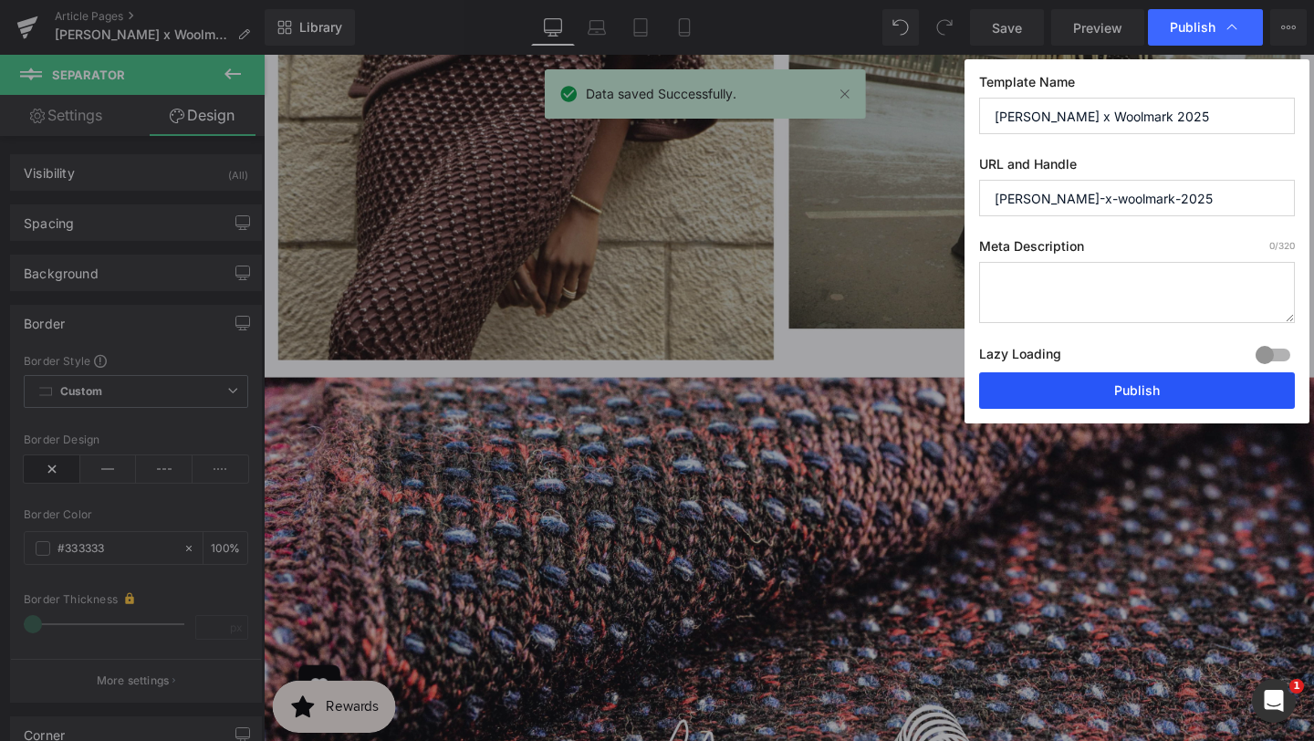
click at [1048, 383] on button "Publish" at bounding box center [1137, 390] width 316 height 37
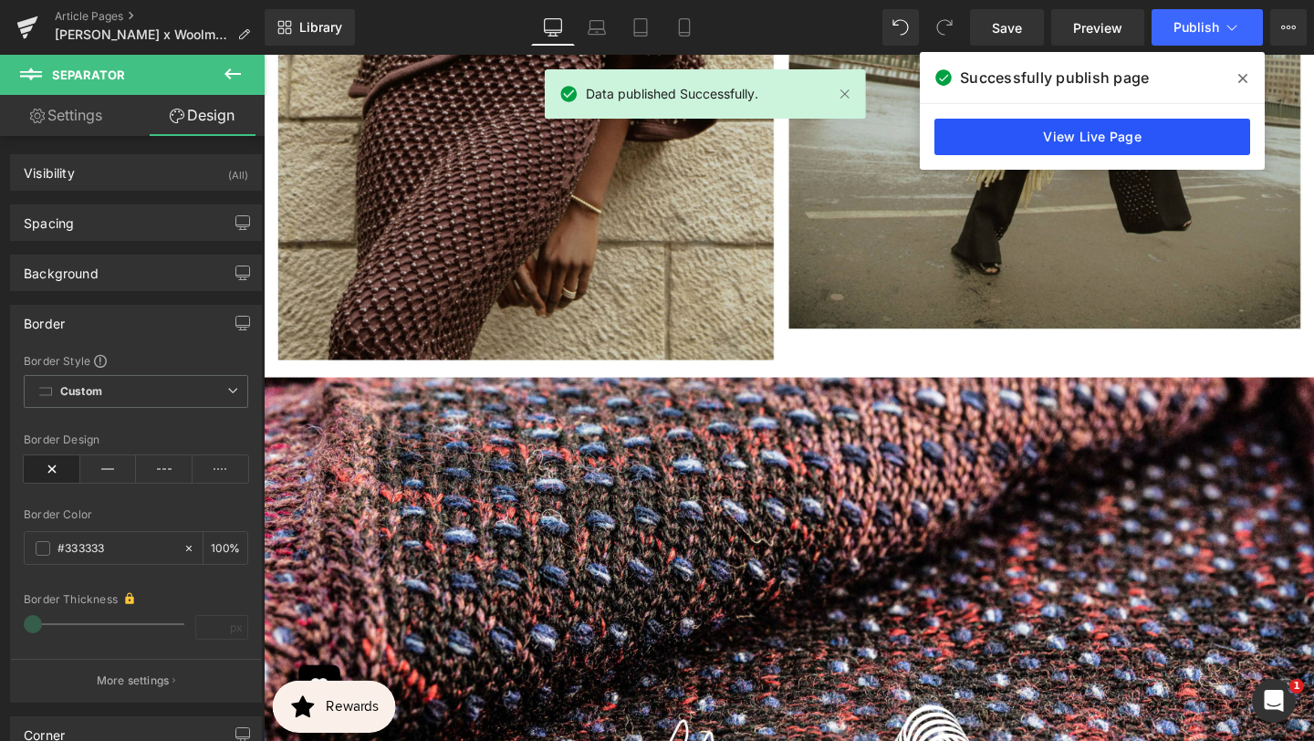
click at [1136, 135] on link "View Live Page" at bounding box center [1093, 137] width 316 height 37
